Goal: Information Seeking & Learning: Stay updated

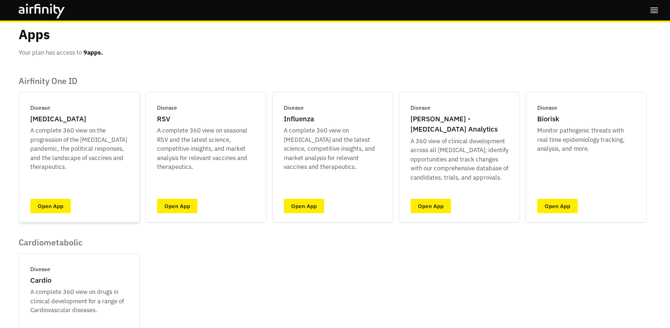
scroll to position [17, 0]
click at [538, 153] on p "Monitor pathogenic threats with real time epidemiology tracking, analysis, and …" at bounding box center [587, 139] width 98 height 28
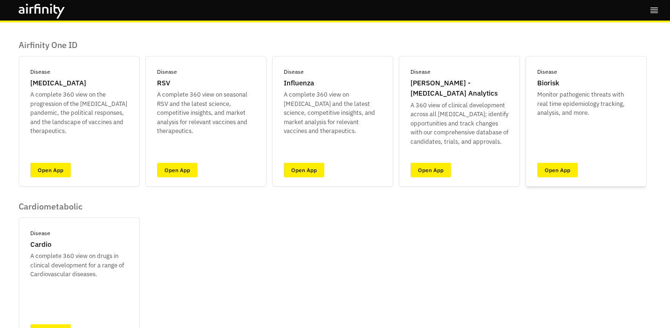
scroll to position [67, 0]
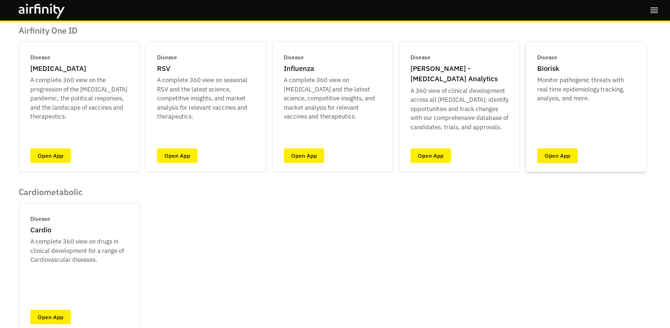
click at [538, 163] on link "Open App" at bounding box center [558, 155] width 41 height 14
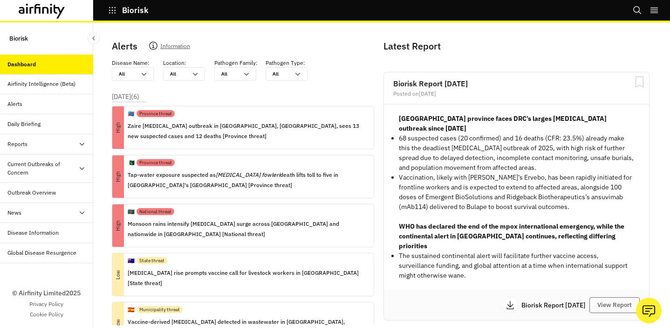
click at [66, 217] on div "News" at bounding box center [46, 213] width 93 height 20
click at [64, 145] on div "Reports" at bounding box center [50, 144] width 86 height 8
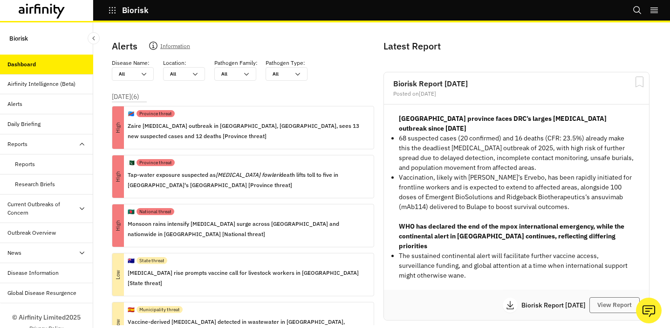
click at [55, 216] on div "Current Outbreaks of Concern" at bounding box center [42, 208] width 71 height 17
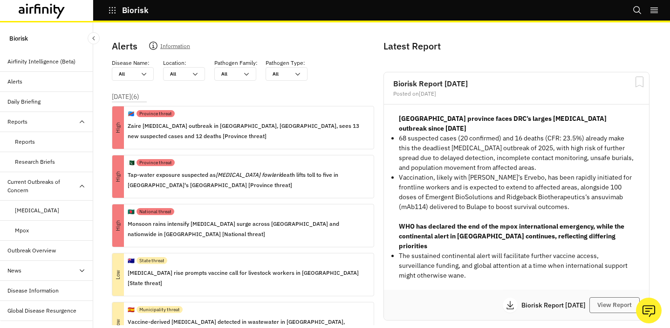
scroll to position [29, 0]
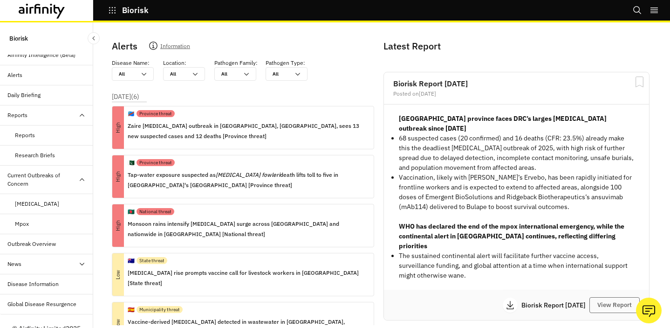
click at [35, 9] on icon at bounding box center [38, 9] width 6 height 10
